Goal: Find specific page/section: Find specific page/section

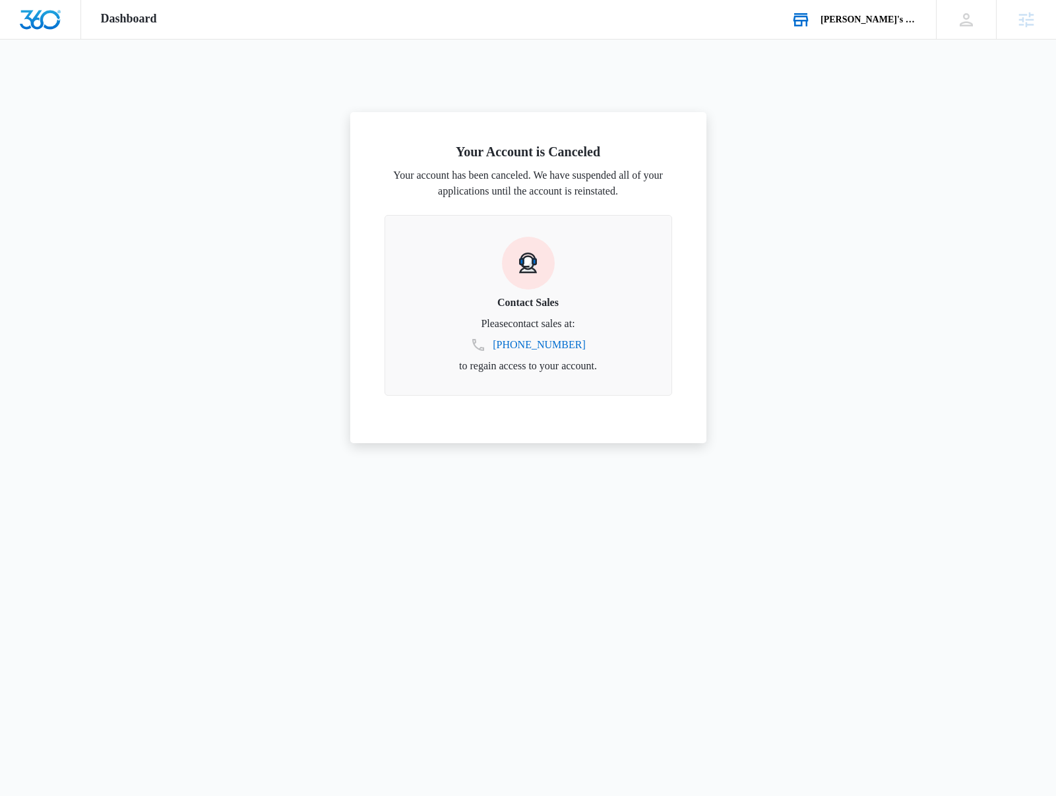
click at [861, 15] on div "Andrea's Bookstore" at bounding box center [868, 20] width 96 height 11
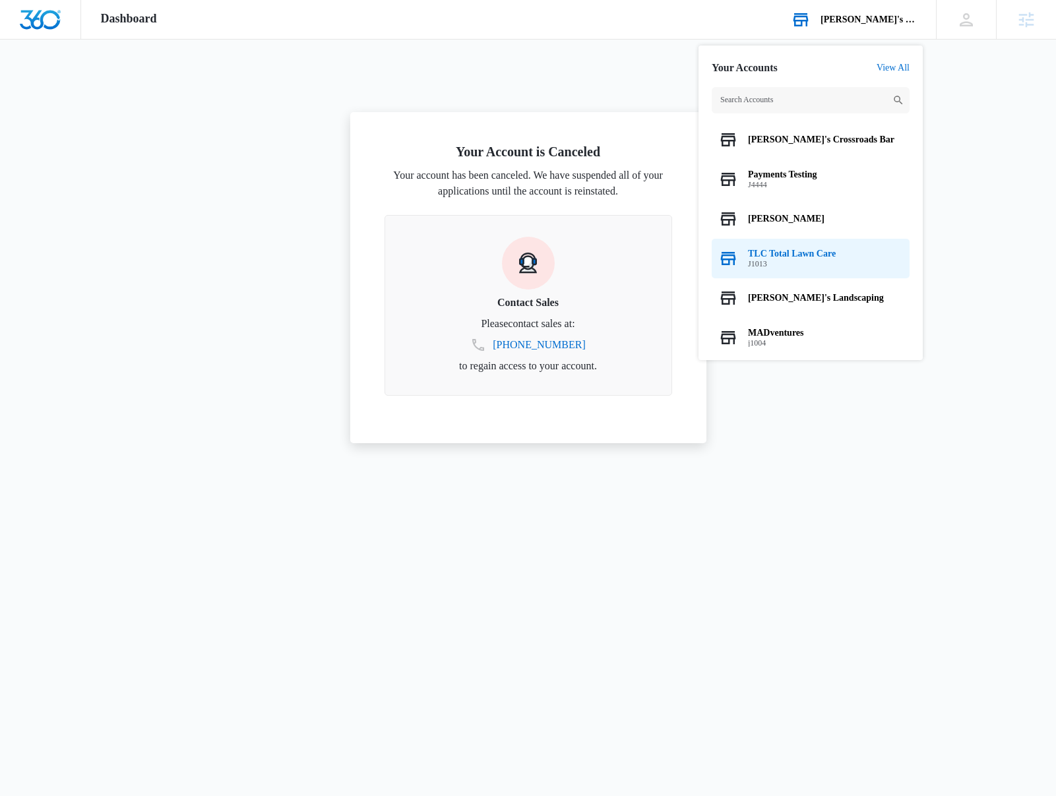
click at [807, 240] on div "TLC Total Lawn Care J1013" at bounding box center [811, 259] width 198 height 40
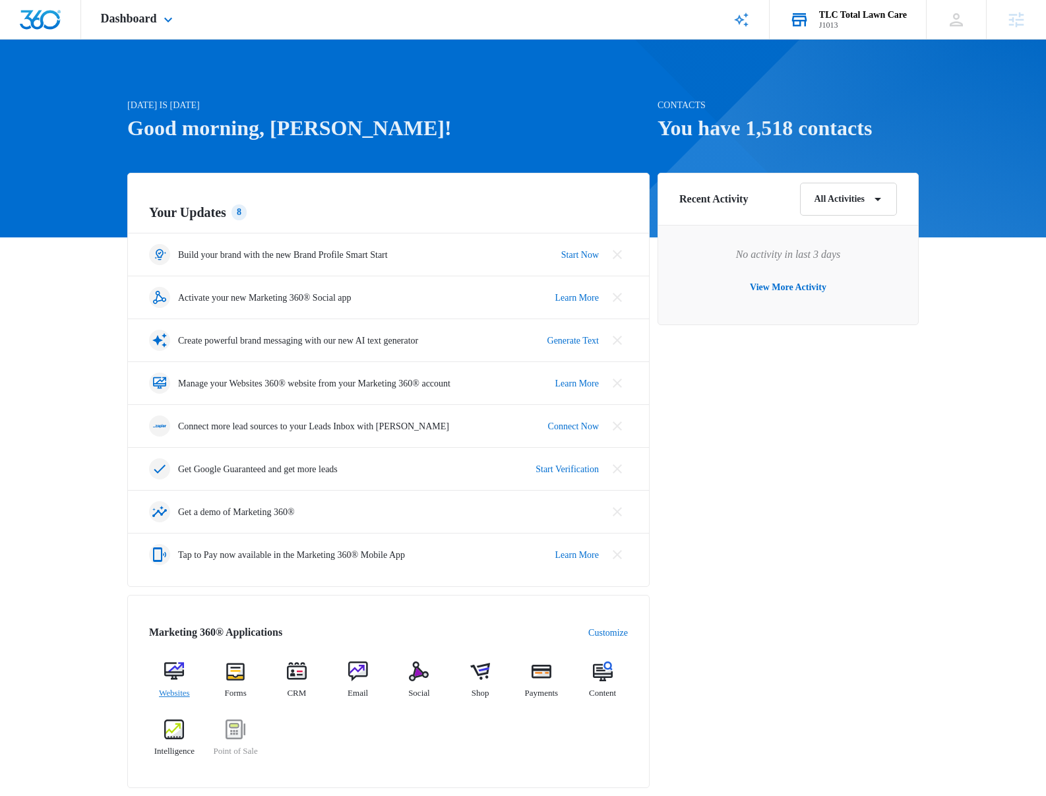
click at [154, 687] on div "Websites" at bounding box center [174, 684] width 51 height 47
